Goal: Task Accomplishment & Management: Complete application form

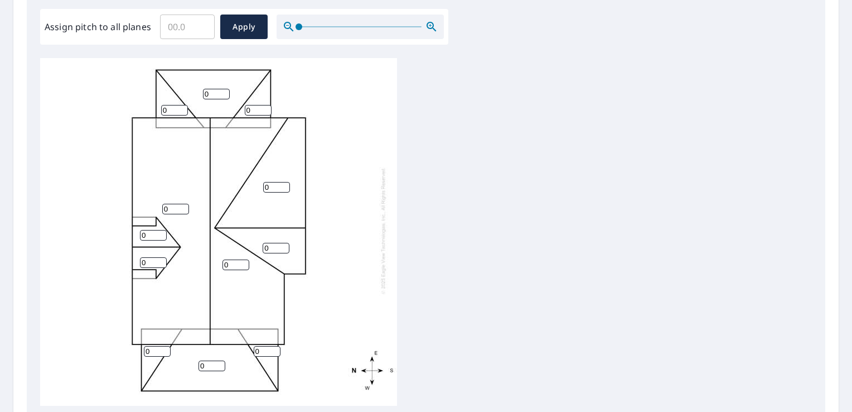
scroll to position [332, 0]
click at [162, 108] on input "0" at bounding box center [174, 112] width 27 height 11
click at [171, 205] on input "0" at bounding box center [175, 210] width 27 height 11
type input "12"
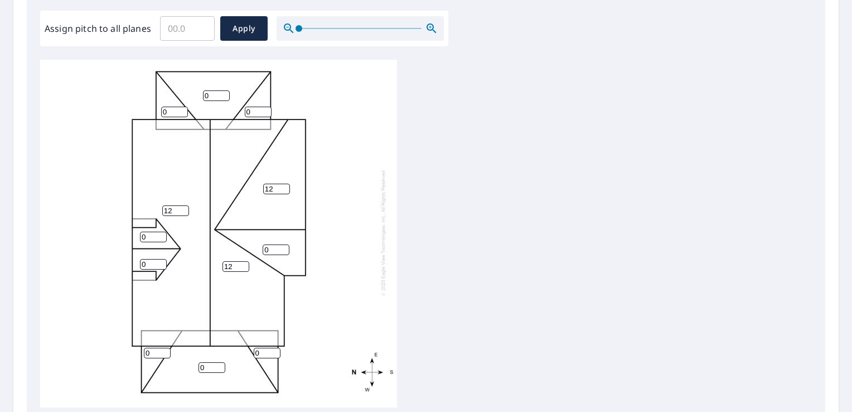
type input "12"
click at [267, 245] on input "0" at bounding box center [276, 249] width 27 height 11
type input "12"
click at [153, 233] on input "0" at bounding box center [153, 237] width 27 height 11
type input "10"
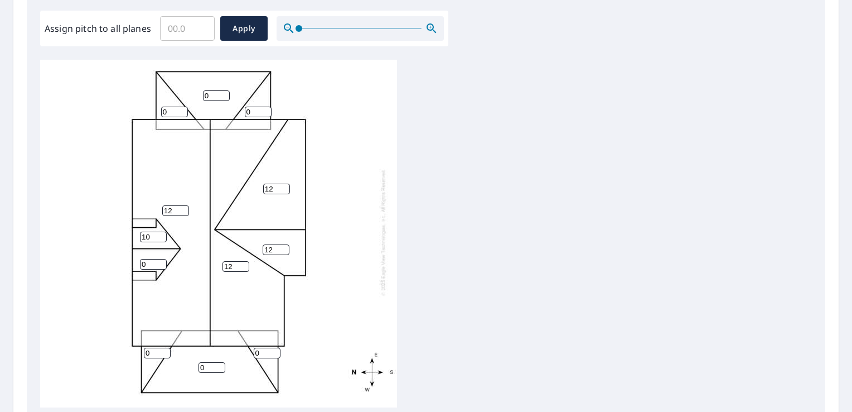
scroll to position [471, 0]
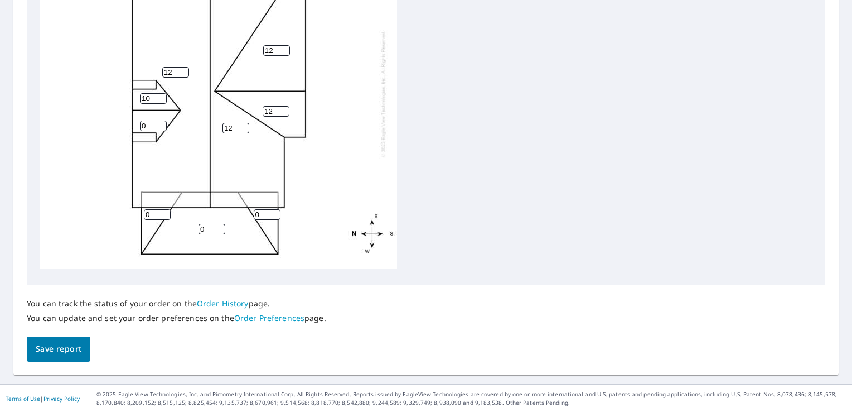
click at [152, 121] on input "0" at bounding box center [153, 126] width 27 height 11
type input "10"
click at [158, 209] on input "0" at bounding box center [157, 214] width 27 height 11
click at [165, 209] on input "1" at bounding box center [157, 214] width 27 height 11
type input "0"
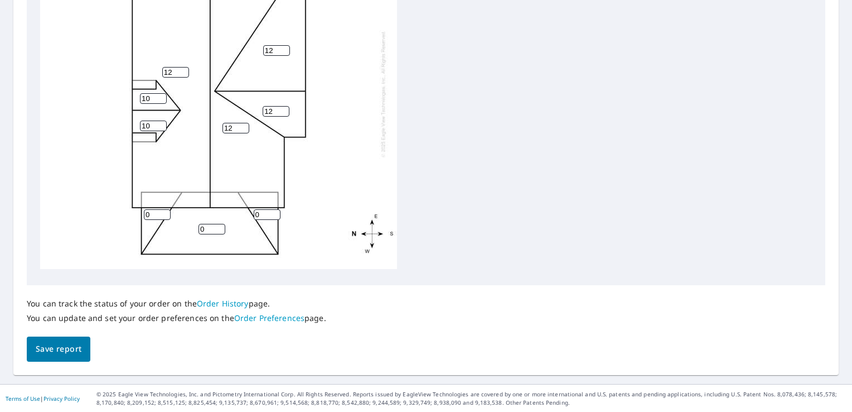
click at [165, 209] on input "0" at bounding box center [157, 214] width 27 height 11
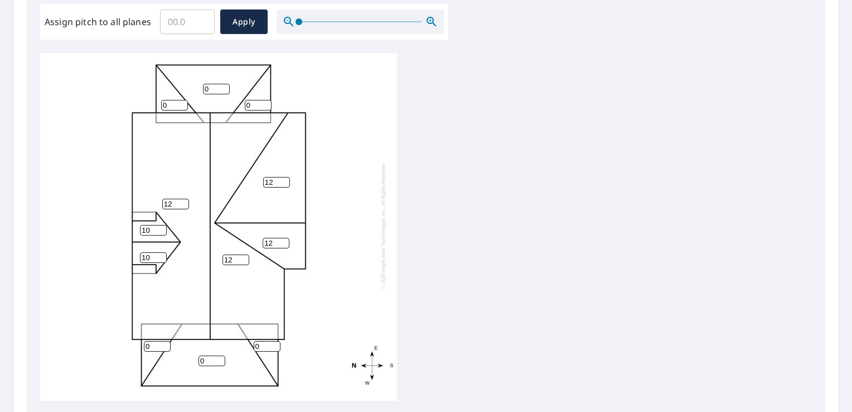
scroll to position [331, 0]
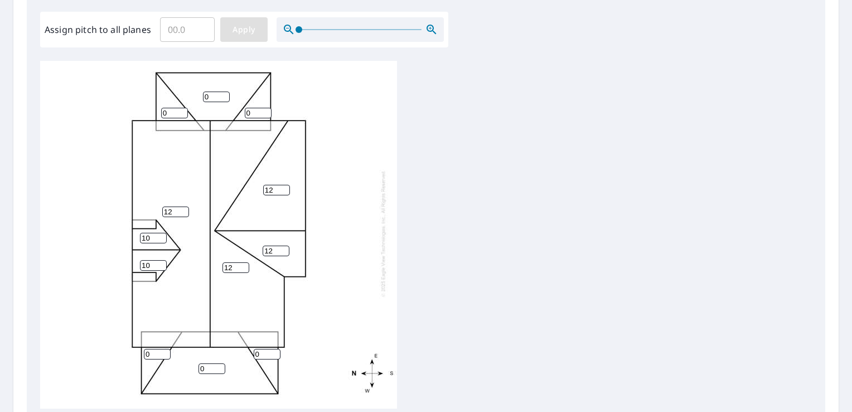
click at [244, 28] on span "Apply" at bounding box center [244, 30] width 30 height 14
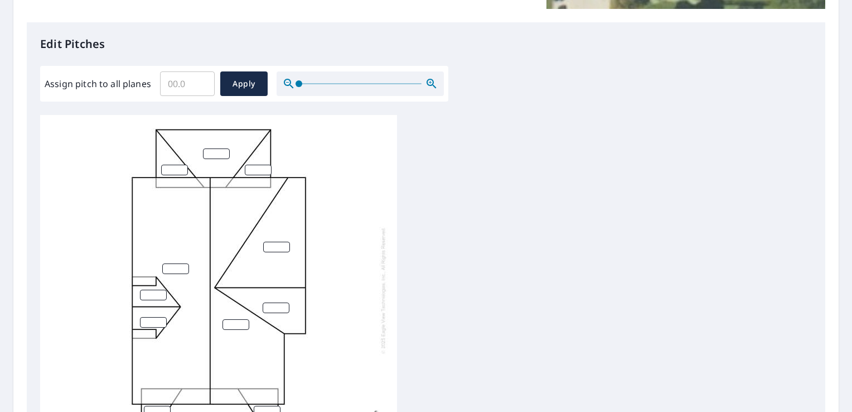
scroll to position [248, 0]
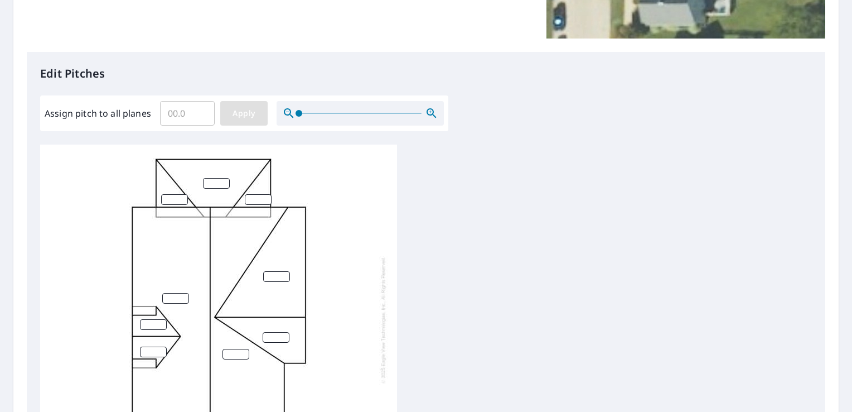
click at [258, 111] on button "Apply" at bounding box center [243, 113] width 47 height 25
click at [219, 188] on input "number" at bounding box center [216, 183] width 27 height 11
click at [221, 181] on input "1" at bounding box center [216, 183] width 27 height 11
type input "0"
click at [223, 185] on input "0" at bounding box center [216, 183] width 27 height 11
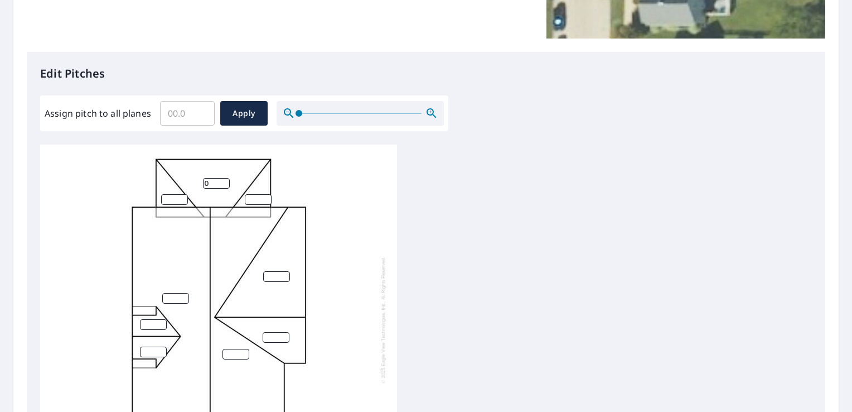
click at [177, 301] on input "number" at bounding box center [175, 298] width 27 height 11
type input "12"
click at [172, 198] on input "number" at bounding box center [174, 199] width 27 height 11
click at [181, 197] on input "1" at bounding box center [174, 199] width 27 height 11
type input "0"
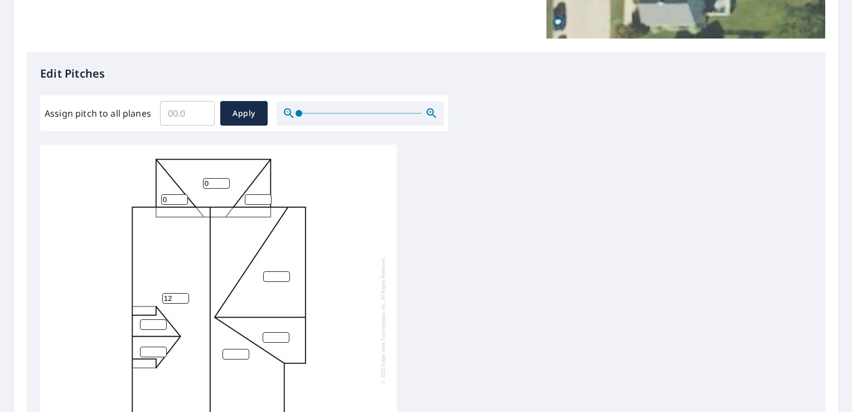
click at [181, 203] on input "0" at bounding box center [174, 199] width 27 height 11
click at [252, 198] on input "number" at bounding box center [258, 199] width 27 height 11
click at [268, 199] on input "1" at bounding box center [258, 199] width 27 height 11
click at [266, 204] on input "1" at bounding box center [258, 199] width 27 height 11
type input "0"
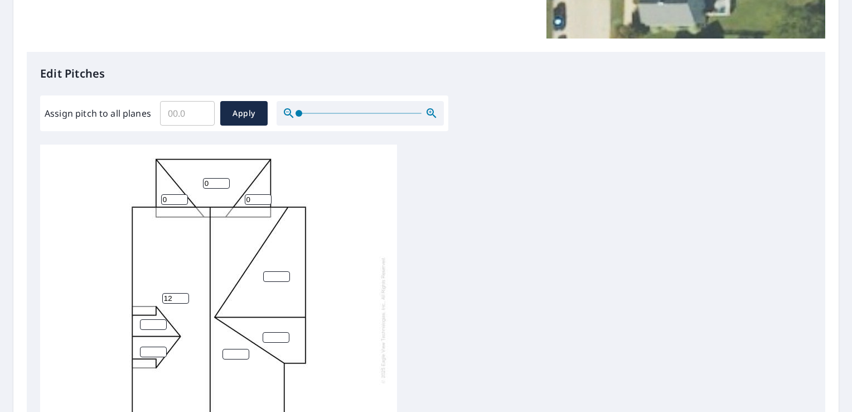
click at [265, 203] on input "0" at bounding box center [258, 199] width 27 height 11
click at [272, 274] on input "number" at bounding box center [276, 276] width 27 height 11
type input "12"
click at [156, 325] on input "0" at bounding box center [153, 324] width 27 height 11
drag, startPoint x: 155, startPoint y: 325, endPoint x: 97, endPoint y: 322, distance: 57.5
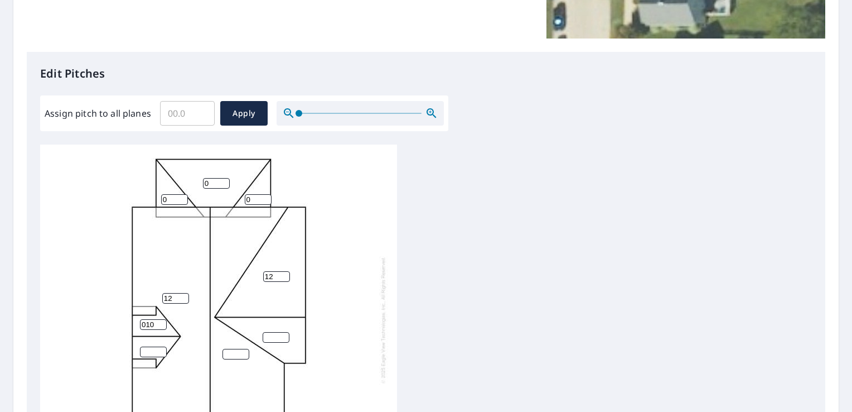
click at [99, 325] on div "12 12 0 0 0 010" at bounding box center [218, 319] width 357 height 350
type input "10"
click at [157, 348] on input "1" at bounding box center [153, 351] width 27 height 11
click at [154, 348] on input "1" at bounding box center [153, 351] width 27 height 11
type input "10"
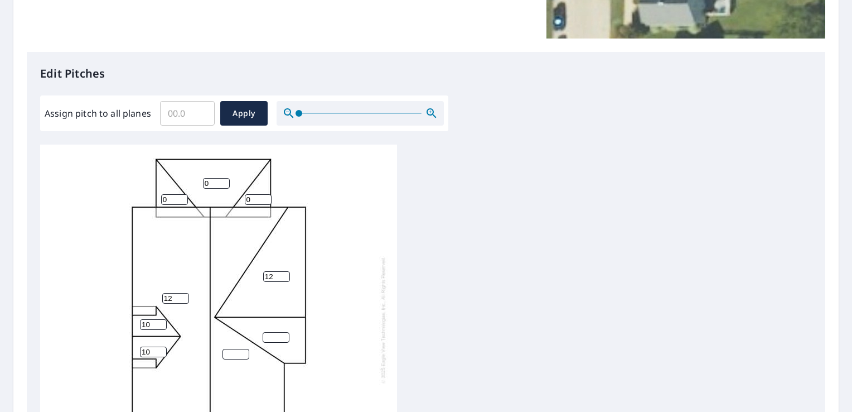
scroll to position [471, 0]
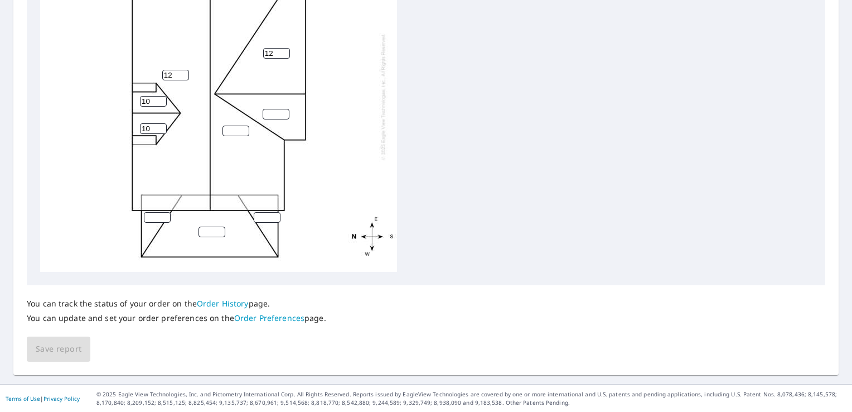
click at [274, 113] on input "number" at bounding box center [276, 114] width 27 height 11
type input "12"
click at [237, 128] on input "number" at bounding box center [236, 131] width 27 height 11
type input "12"
type input "1"
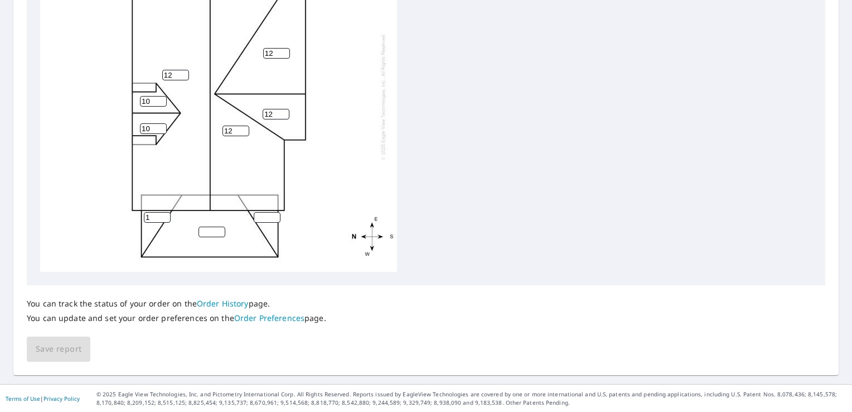
click at [163, 213] on input "1" at bounding box center [157, 217] width 27 height 11
type input "0"
click at [218, 229] on input "1" at bounding box center [212, 231] width 27 height 11
type input "0"
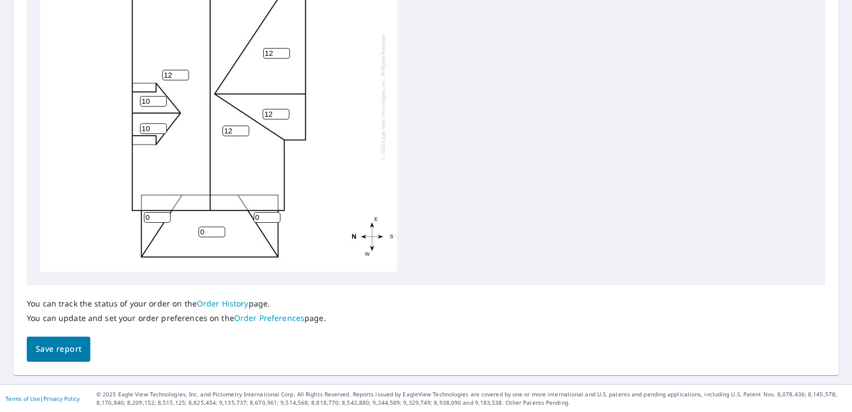
click at [220, 234] on input "0" at bounding box center [212, 231] width 27 height 11
click at [74, 354] on span "Save report" at bounding box center [59, 349] width 46 height 14
click at [76, 352] on span "Save report" at bounding box center [59, 350] width 46 height 14
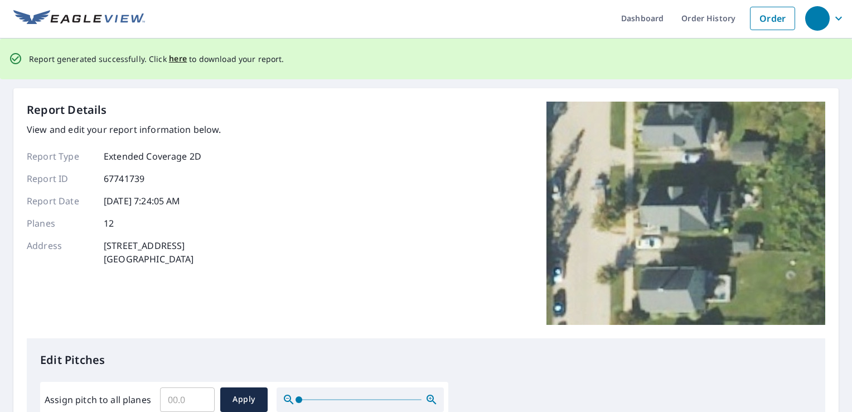
scroll to position [0, 0]
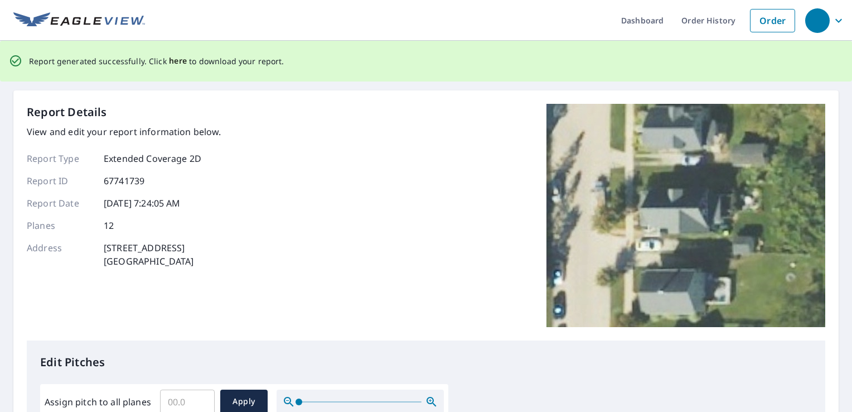
click at [172, 61] on span "here" at bounding box center [178, 61] width 18 height 14
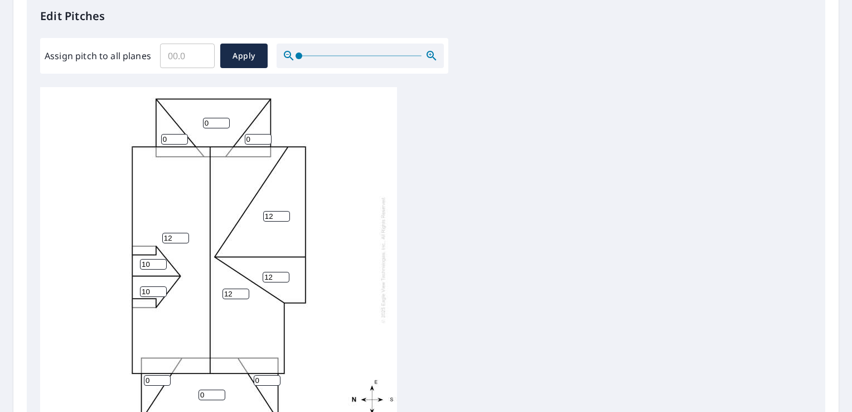
scroll to position [303, 0]
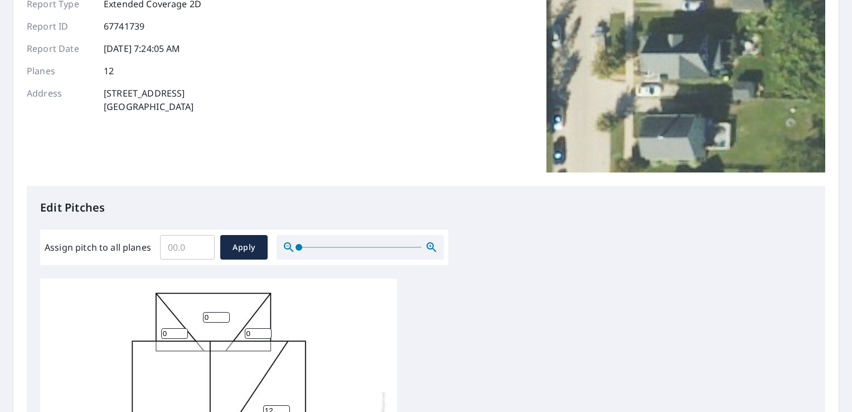
scroll to position [112, 0]
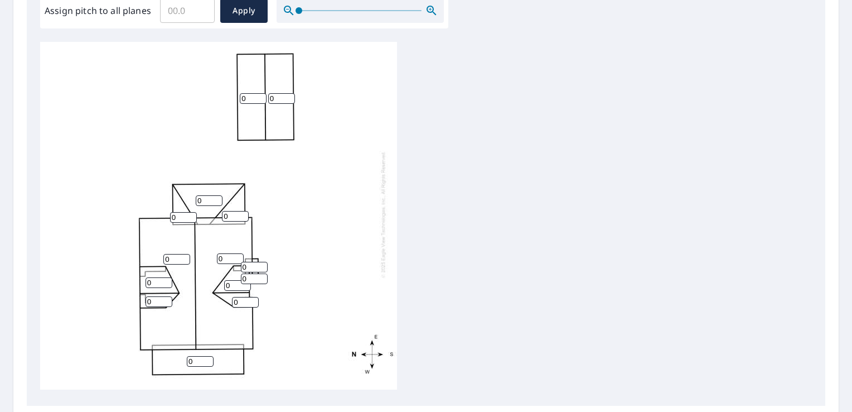
scroll to position [406, 0]
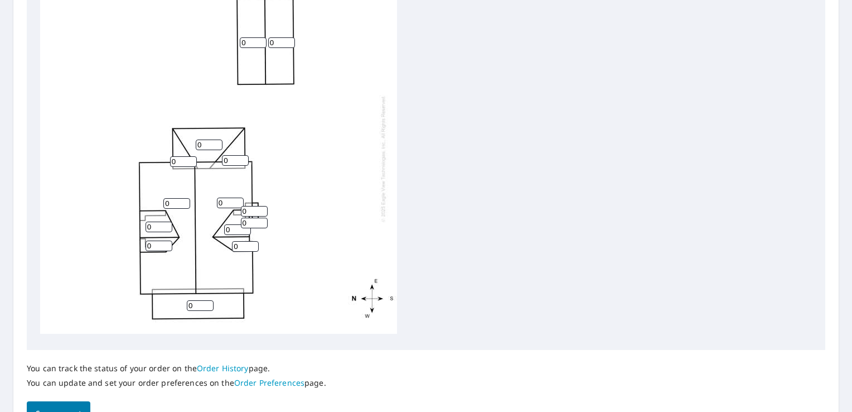
click at [200, 139] on input "0" at bounding box center [209, 144] width 27 height 11
click at [191, 300] on input "0" at bounding box center [200, 305] width 27 height 11
click at [189, 300] on input "0" at bounding box center [200, 305] width 27 height 11
type input "4"
type input "2"
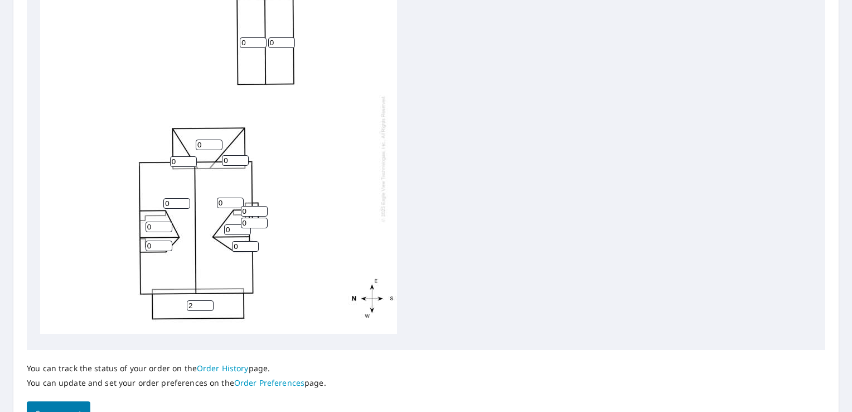
click at [174, 198] on input "0" at bounding box center [176, 203] width 27 height 11
drag, startPoint x: 174, startPoint y: 191, endPoint x: 163, endPoint y: 191, distance: 11.2
click at [163, 198] on input "0" at bounding box center [176, 203] width 27 height 11
type input "12"
click at [219, 192] on div "0 12 2 0 0 0 0 0 0 0 0 0 0 0" at bounding box center [218, 158] width 357 height 350
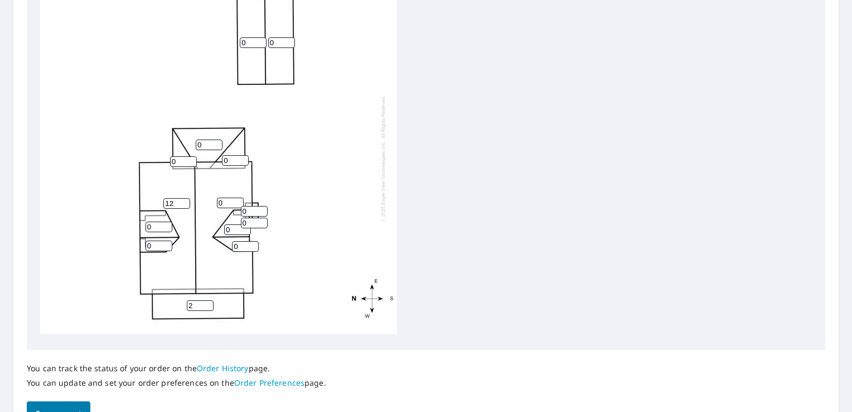
click at [225, 197] on input "0" at bounding box center [230, 202] width 27 height 11
type input "12"
click at [246, 206] on input "0" at bounding box center [254, 211] width 27 height 11
drag, startPoint x: 252, startPoint y: 203, endPoint x: 243, endPoint y: 203, distance: 8.9
click at [243, 206] on input "012" at bounding box center [254, 211] width 27 height 11
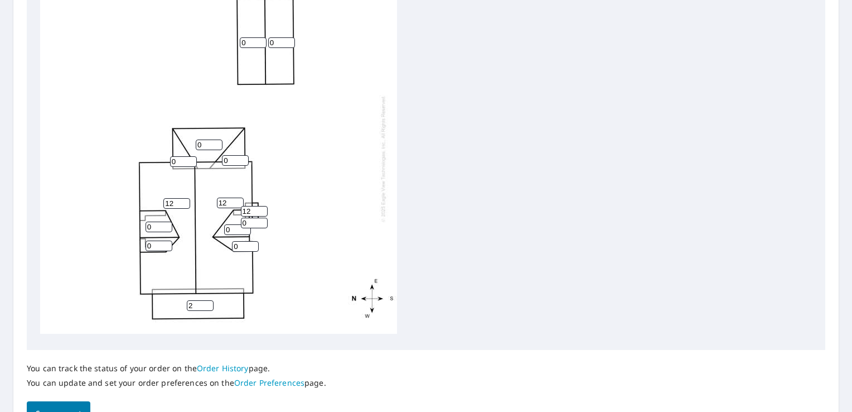
type input "12"
click at [250, 218] on input "0" at bounding box center [254, 223] width 27 height 11
drag, startPoint x: 250, startPoint y: 213, endPoint x: 238, endPoint y: 214, distance: 12.3
click at [238, 214] on div "12 12 2 0 0 0 0 0 0 0 0 0 12 0" at bounding box center [218, 158] width 357 height 350
type input "12"
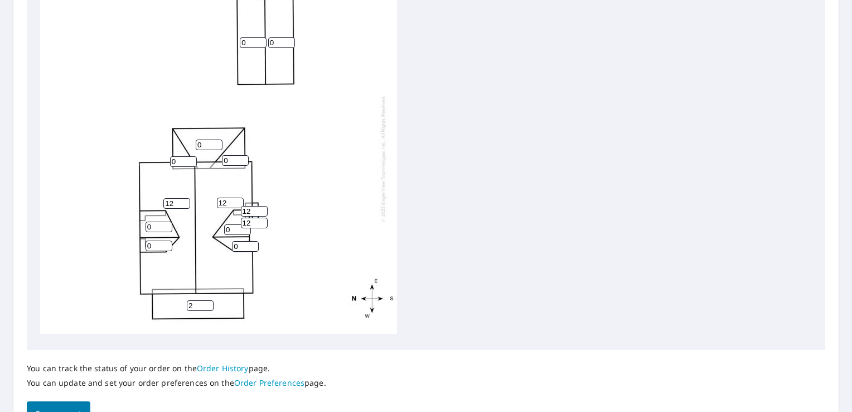
click at [232, 224] on input "0" at bounding box center [237, 229] width 27 height 11
drag, startPoint x: 239, startPoint y: 218, endPoint x: 203, endPoint y: 218, distance: 35.7
click at [203, 218] on div "12 12 2 0 0 0 0 0 012 0 0 0 12 12" at bounding box center [218, 158] width 357 height 350
type input "12"
click at [237, 241] on input "0" at bounding box center [245, 246] width 27 height 11
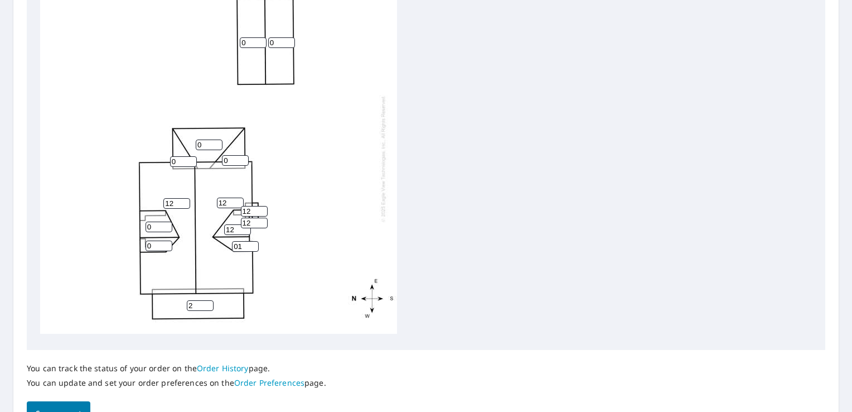
drag, startPoint x: 240, startPoint y: 235, endPoint x: 226, endPoint y: 235, distance: 13.9
click at [226, 235] on div "12 12 2 0 0 0 0 0 12 0 0 01 12 12" at bounding box center [218, 158] width 357 height 350
type input "12"
click at [155, 221] on input "0" at bounding box center [159, 226] width 27 height 11
drag, startPoint x: 159, startPoint y: 216, endPoint x: 117, endPoint y: 216, distance: 42.4
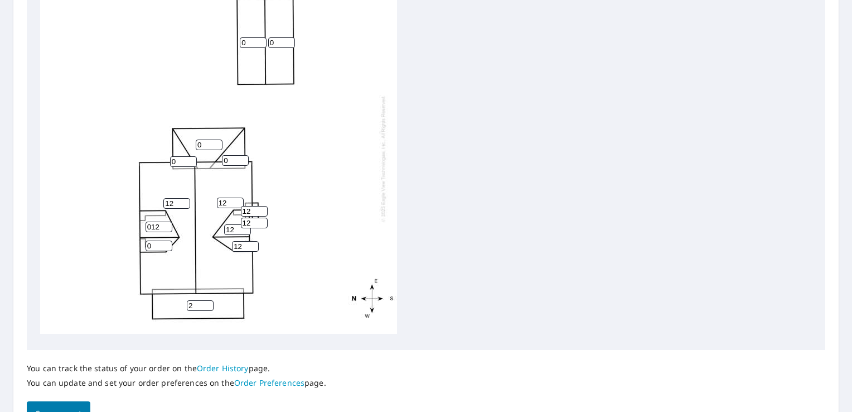
click at [117, 216] on div "12 12 2 0 0 0 012 0 12 0 0 12 12 12" at bounding box center [218, 158] width 357 height 350
type input "12"
click at [150, 240] on input "0" at bounding box center [159, 245] width 27 height 11
click at [156, 240] on input "012" at bounding box center [159, 245] width 27 height 11
drag, startPoint x: 158, startPoint y: 238, endPoint x: 138, endPoint y: 235, distance: 20.3
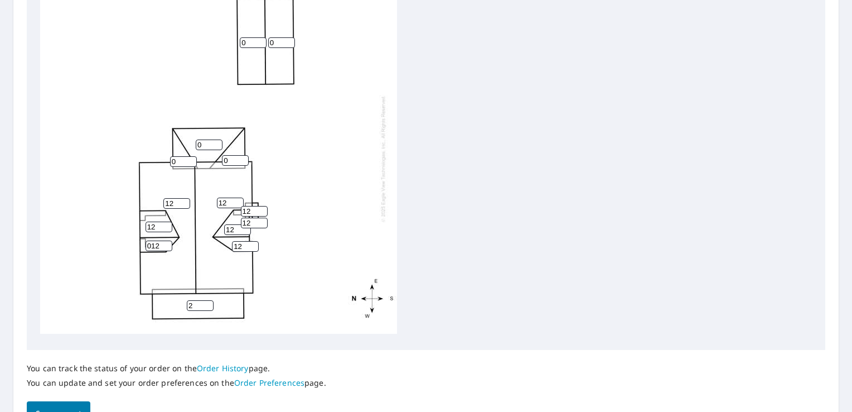
click at [138, 235] on div "12 12 2 0 0 0 12 0 12 0 012 12 12 12" at bounding box center [218, 158] width 357 height 350
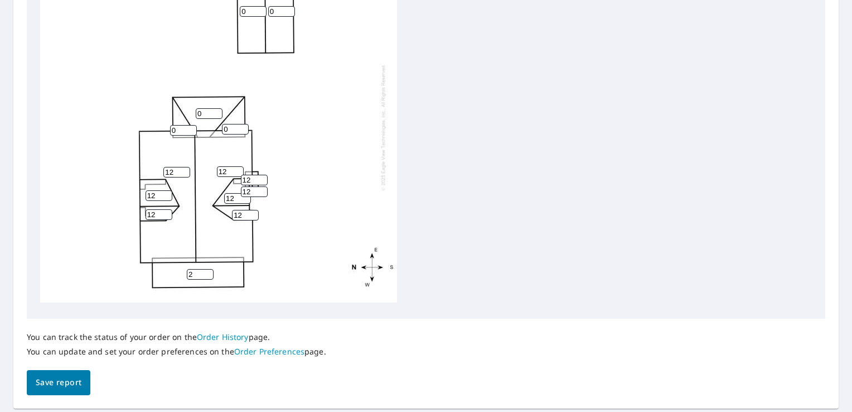
scroll to position [462, 0]
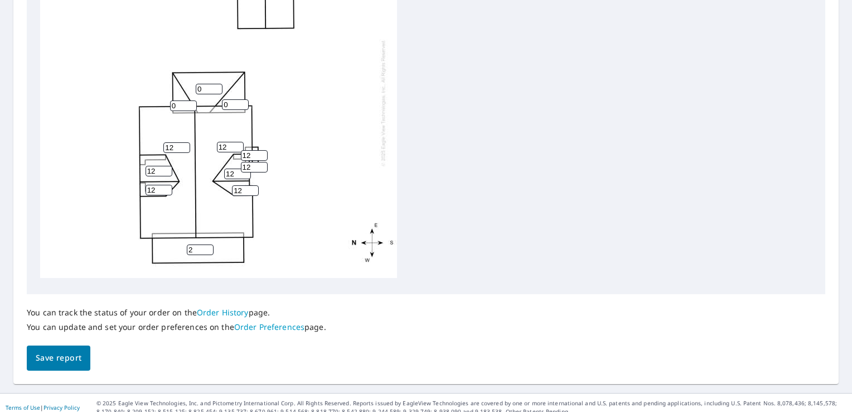
type input "12"
click at [78, 363] on span "Save report" at bounding box center [59, 358] width 46 height 14
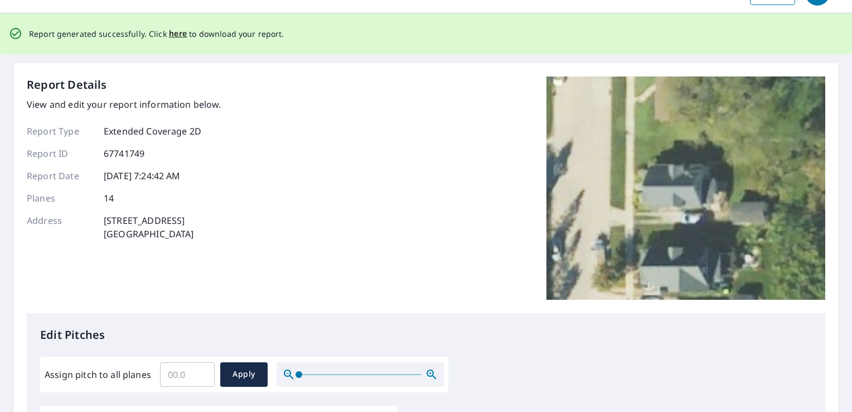
scroll to position [0, 0]
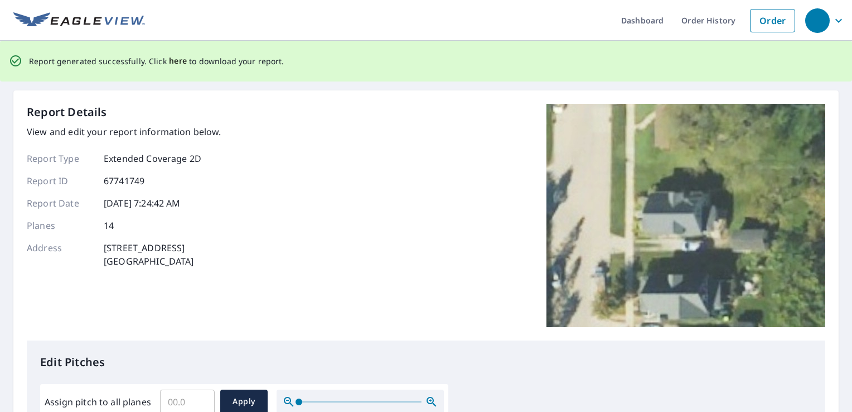
click at [174, 63] on span "here" at bounding box center [178, 61] width 18 height 14
